Goal: Entertainment & Leisure: Browse casually

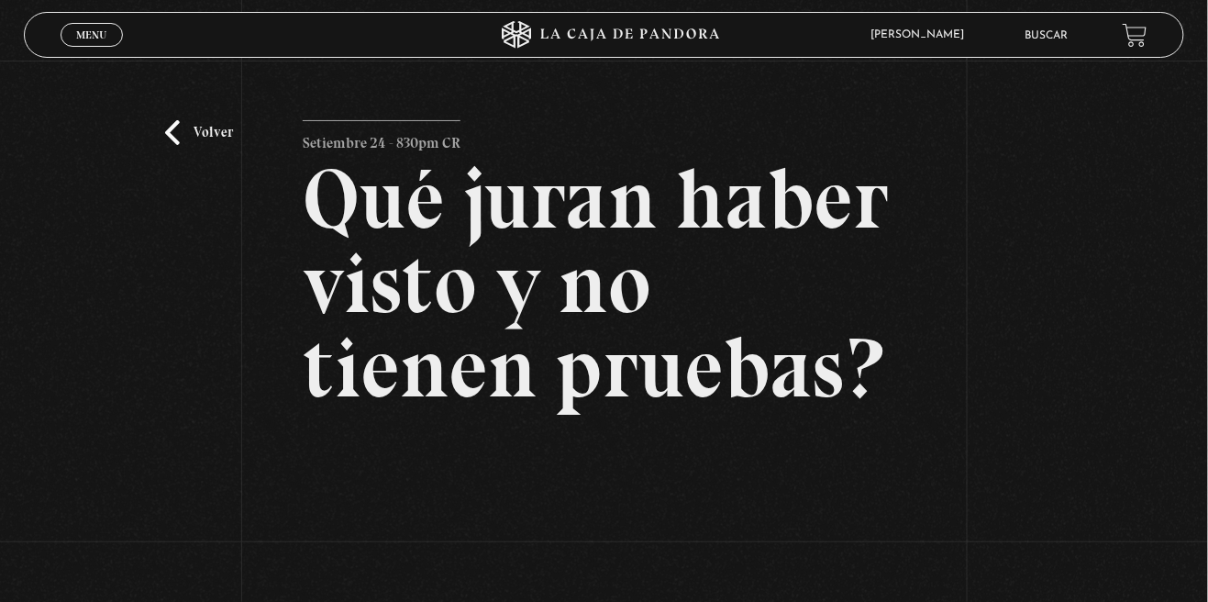
click at [227, 145] on link "Volver" at bounding box center [199, 132] width 68 height 25
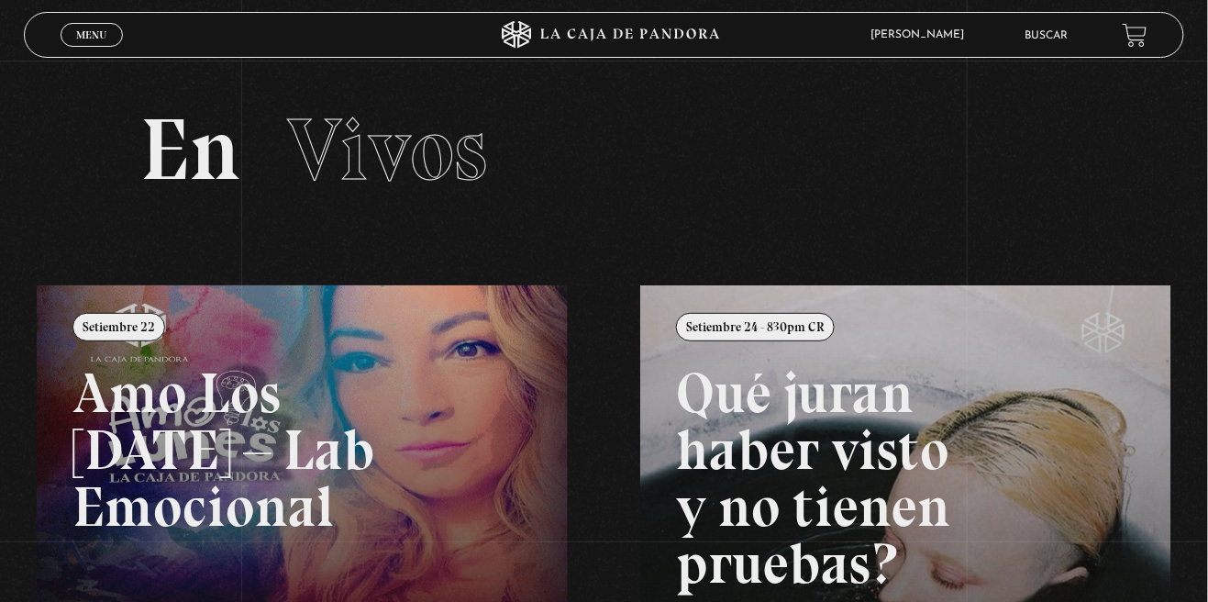
click at [87, 39] on span "Menu" at bounding box center [91, 34] width 30 height 11
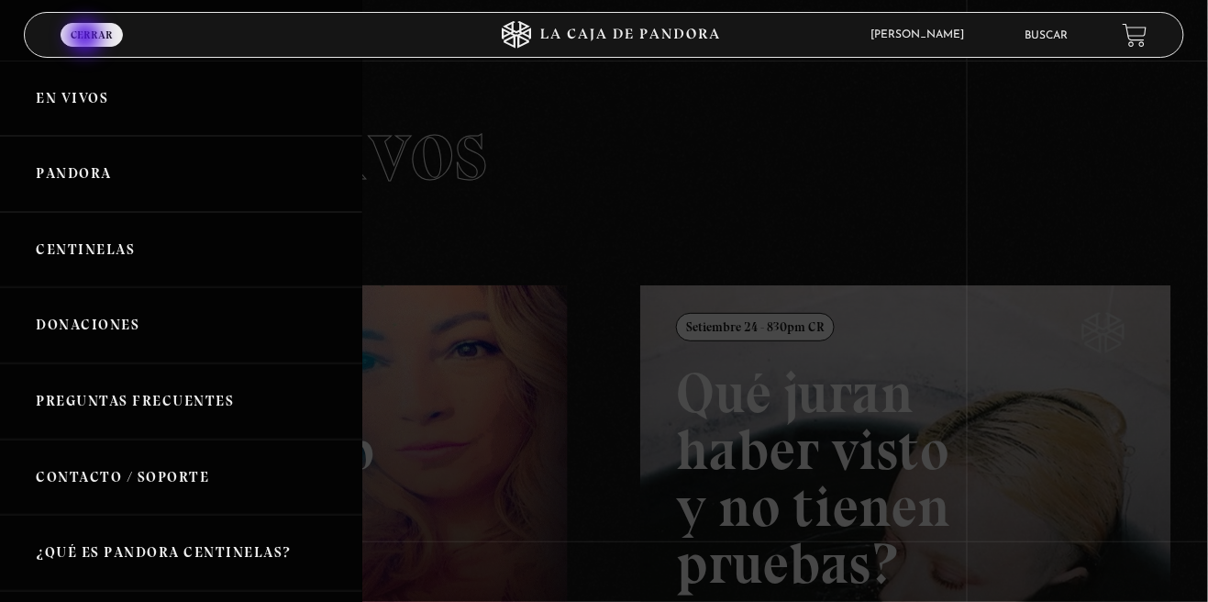
click at [43, 180] on link "Pandora" at bounding box center [181, 174] width 362 height 76
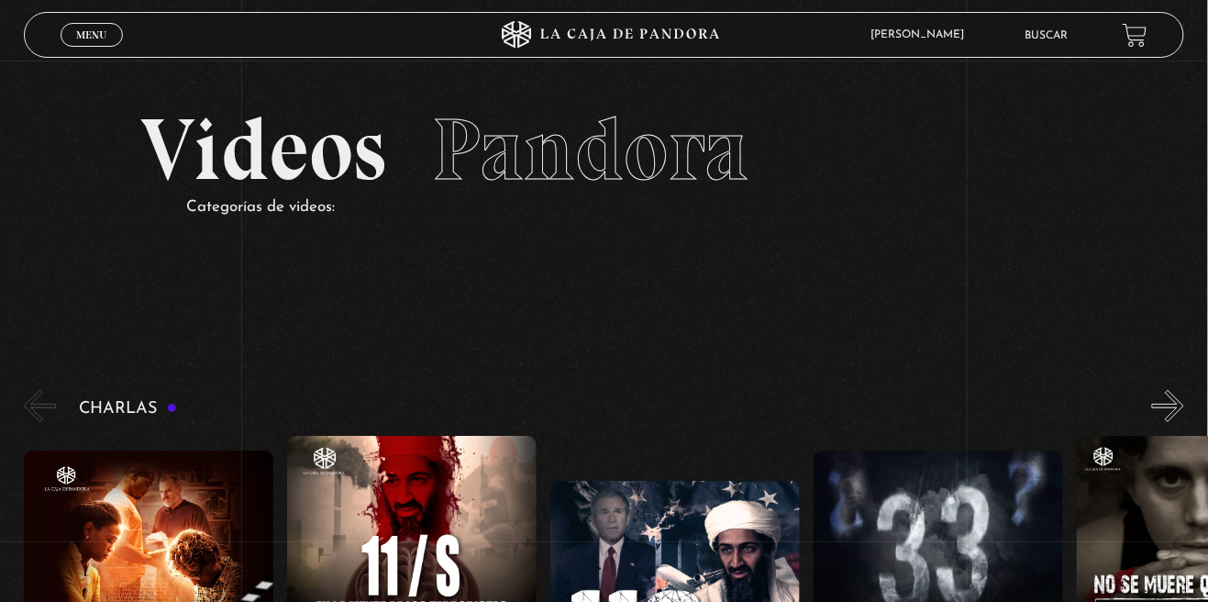
click at [103, 34] on span "Menu" at bounding box center [91, 34] width 30 height 11
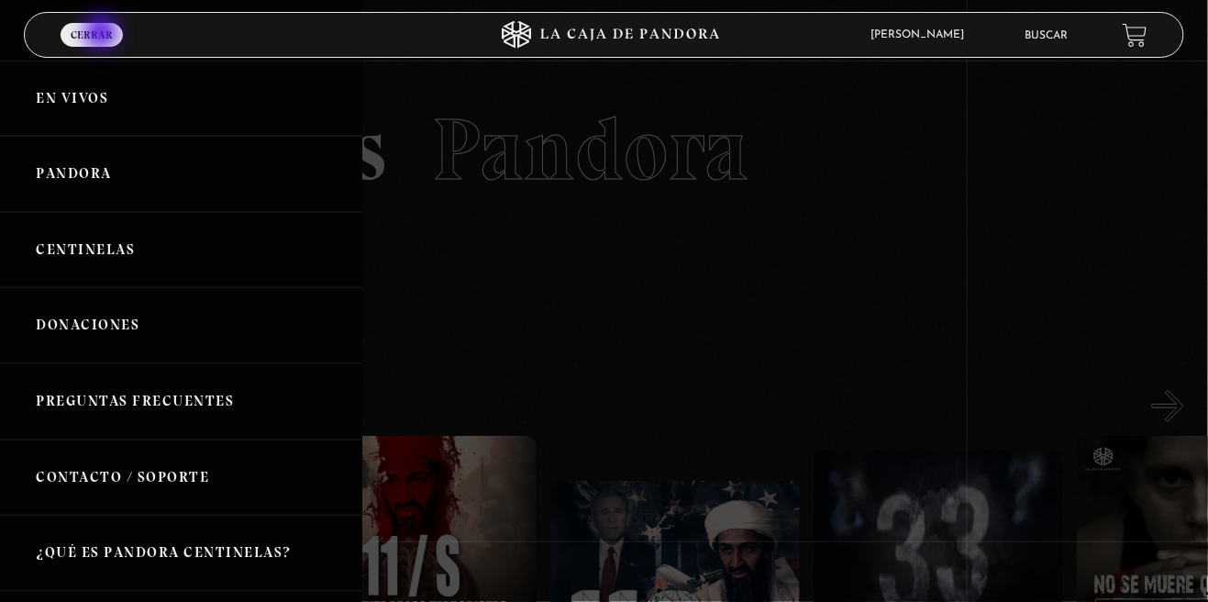
click at [112, 113] on link "En vivos" at bounding box center [181, 99] width 362 height 76
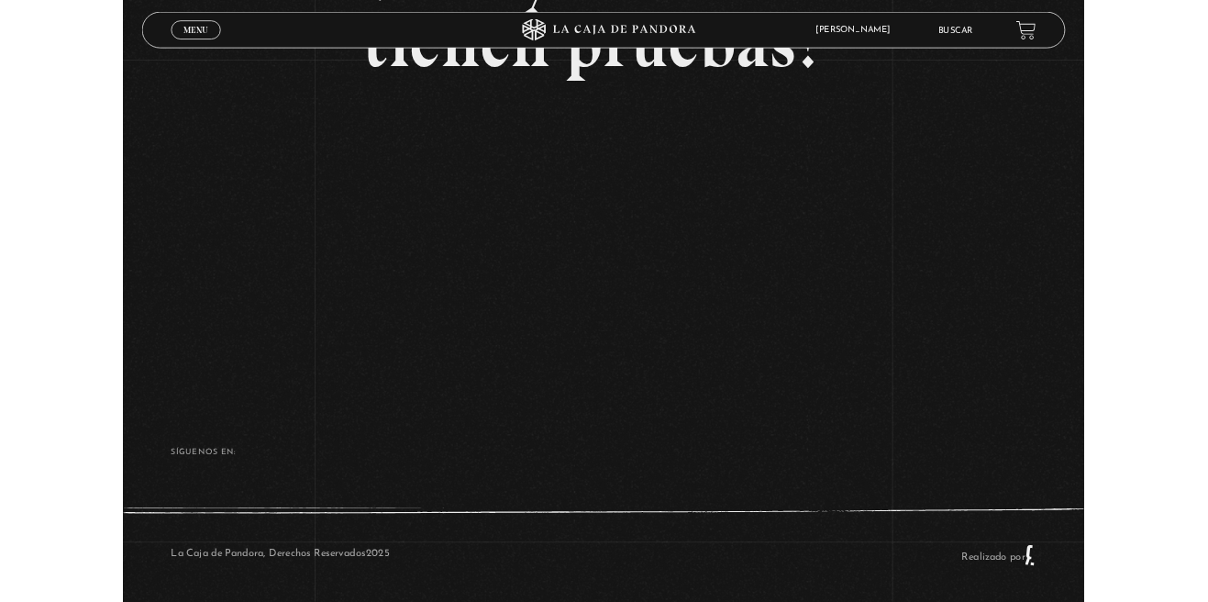
scroll to position [425, 0]
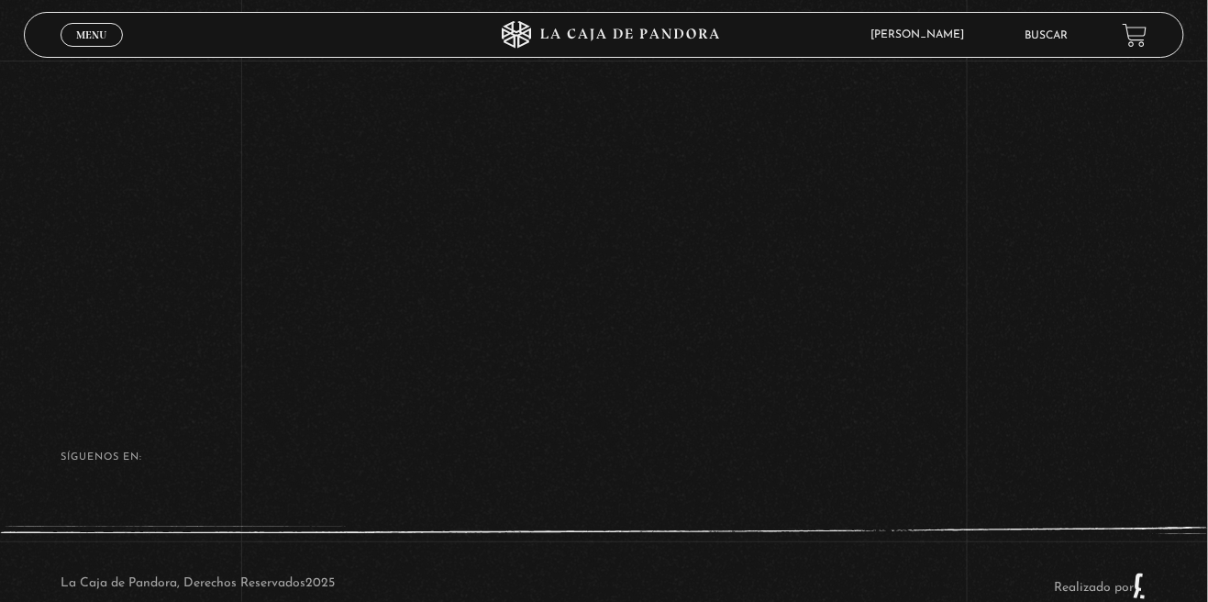
click at [71, 42] on link "Menu Cerrar" at bounding box center [92, 35] width 62 height 24
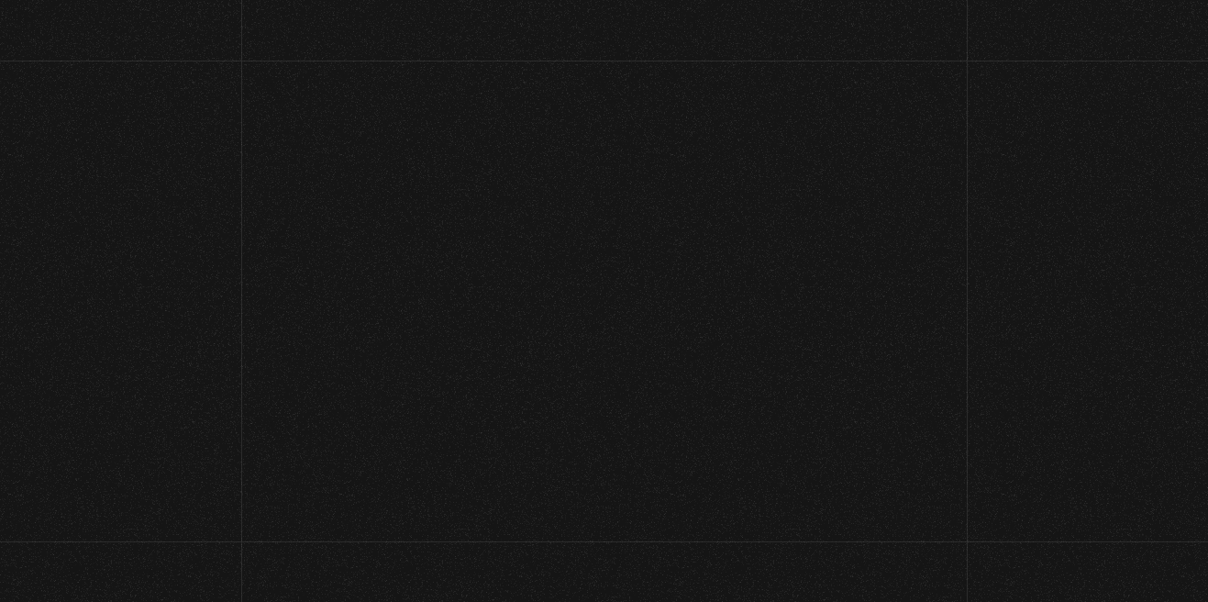
scroll to position [194, 0]
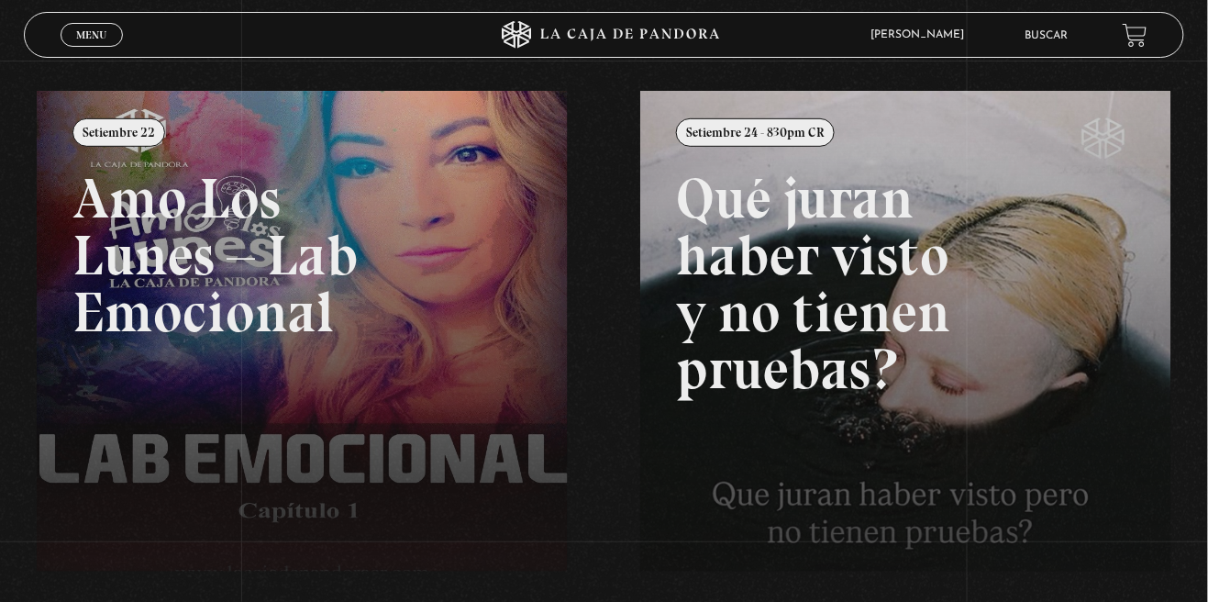
click at [69, 37] on link "Menu Cerrar" at bounding box center [92, 35] width 62 height 24
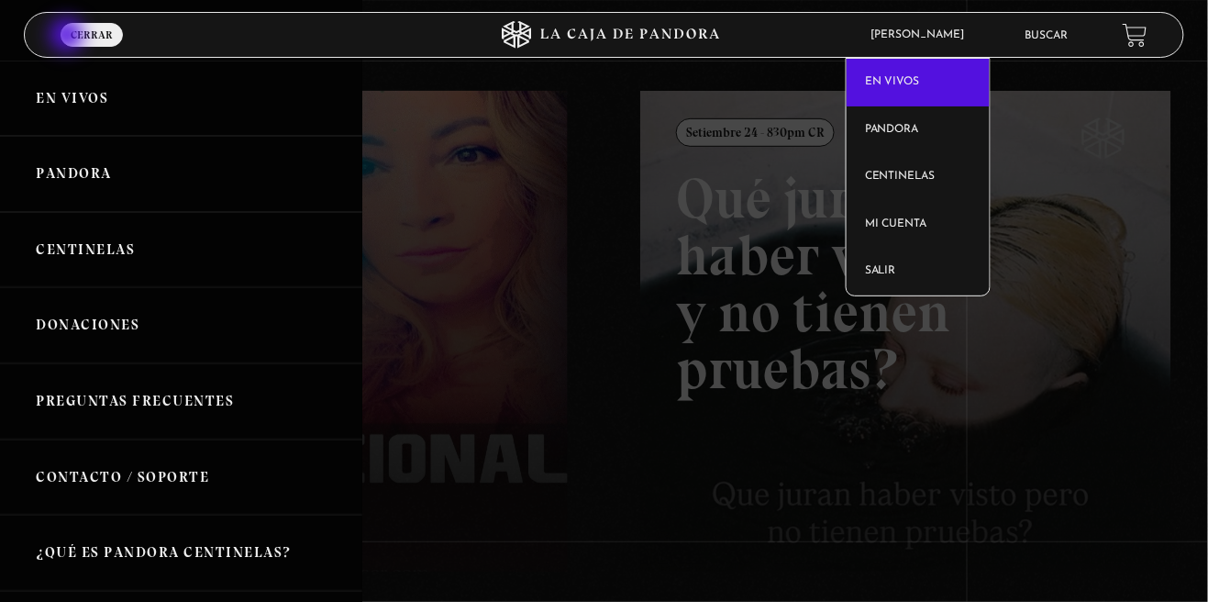
click at [968, 59] on link "En vivos" at bounding box center [917, 83] width 143 height 48
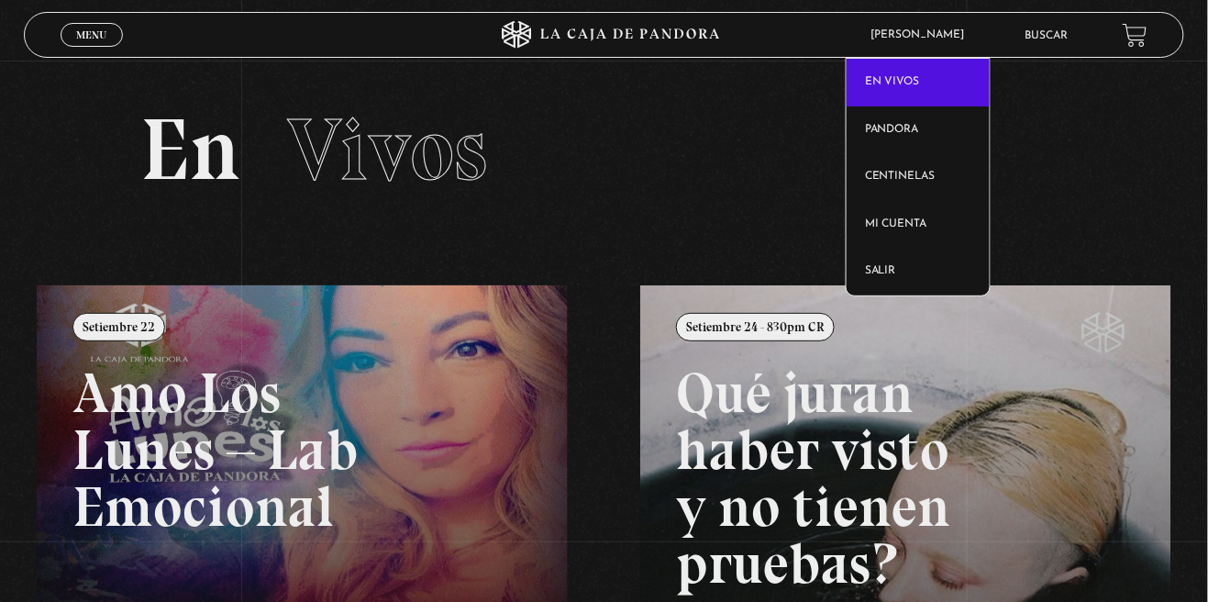
click at [954, 59] on link "En vivos" at bounding box center [917, 83] width 143 height 48
